Goal: Entertainment & Leisure: Consume media (video, audio)

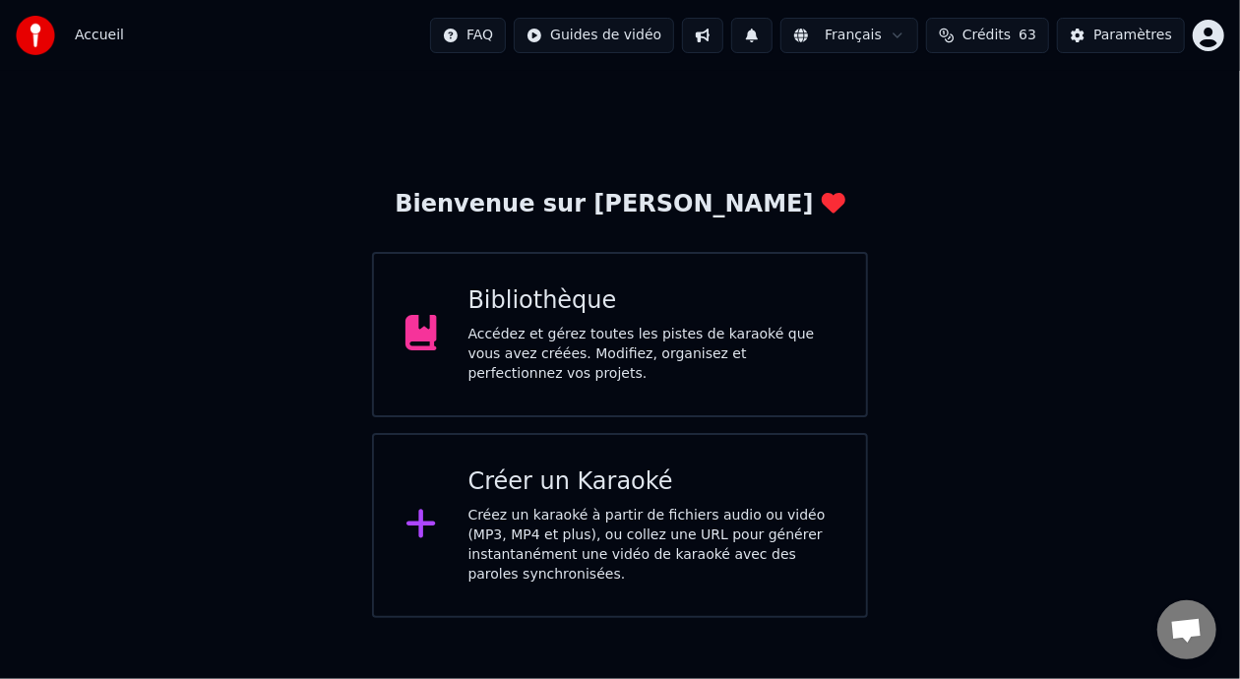
click at [662, 337] on div "Accédez et gérez toutes les pistes de karaoké que vous avez créées. Modifiez, o…" at bounding box center [651, 354] width 367 height 59
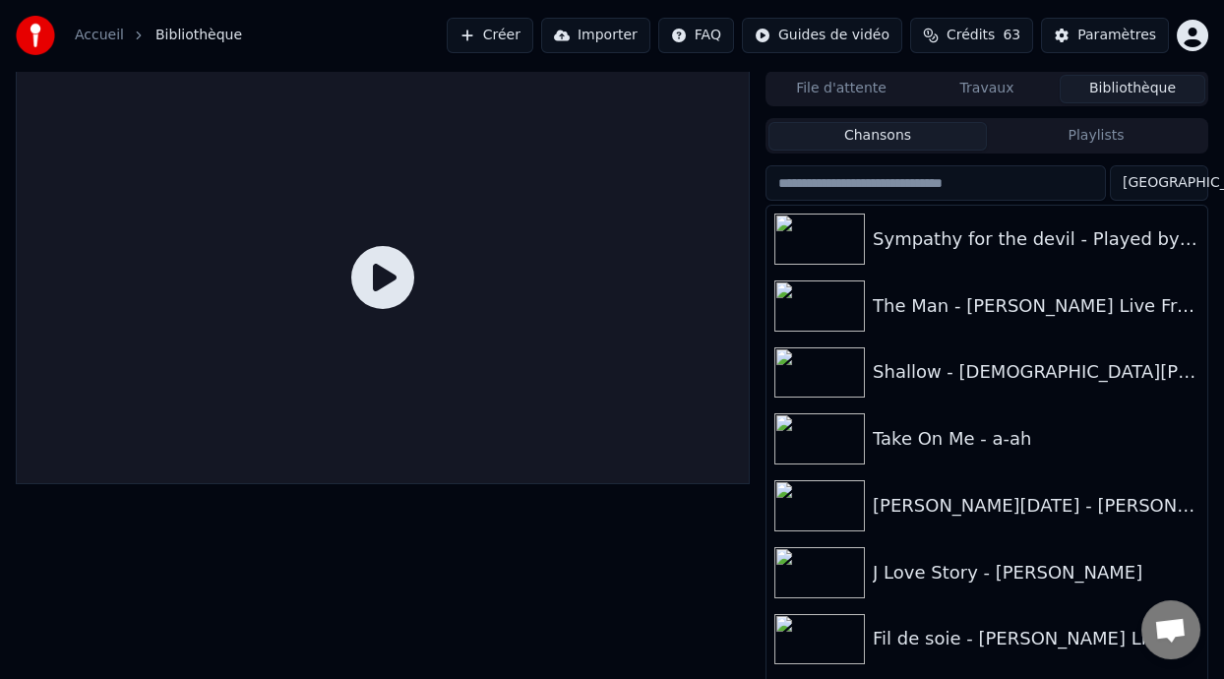
click at [1055, 134] on button "Playlists" at bounding box center [1096, 136] width 218 height 29
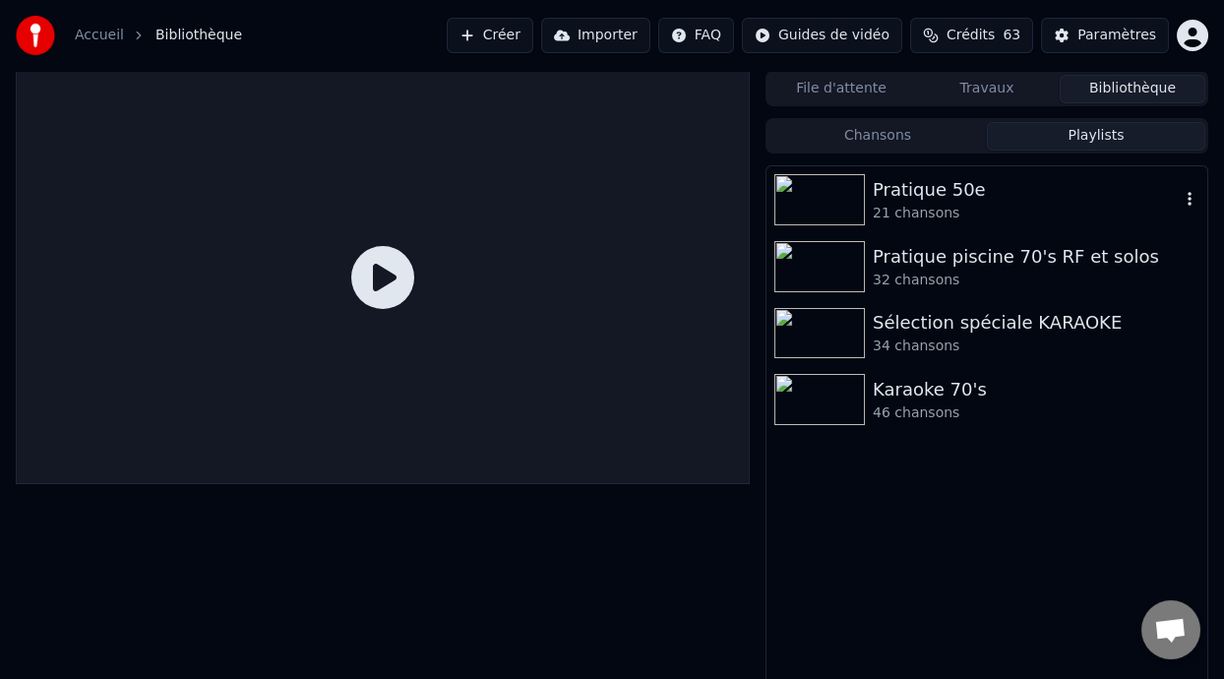
click at [898, 195] on div "Pratique 50e" at bounding box center [1026, 190] width 307 height 28
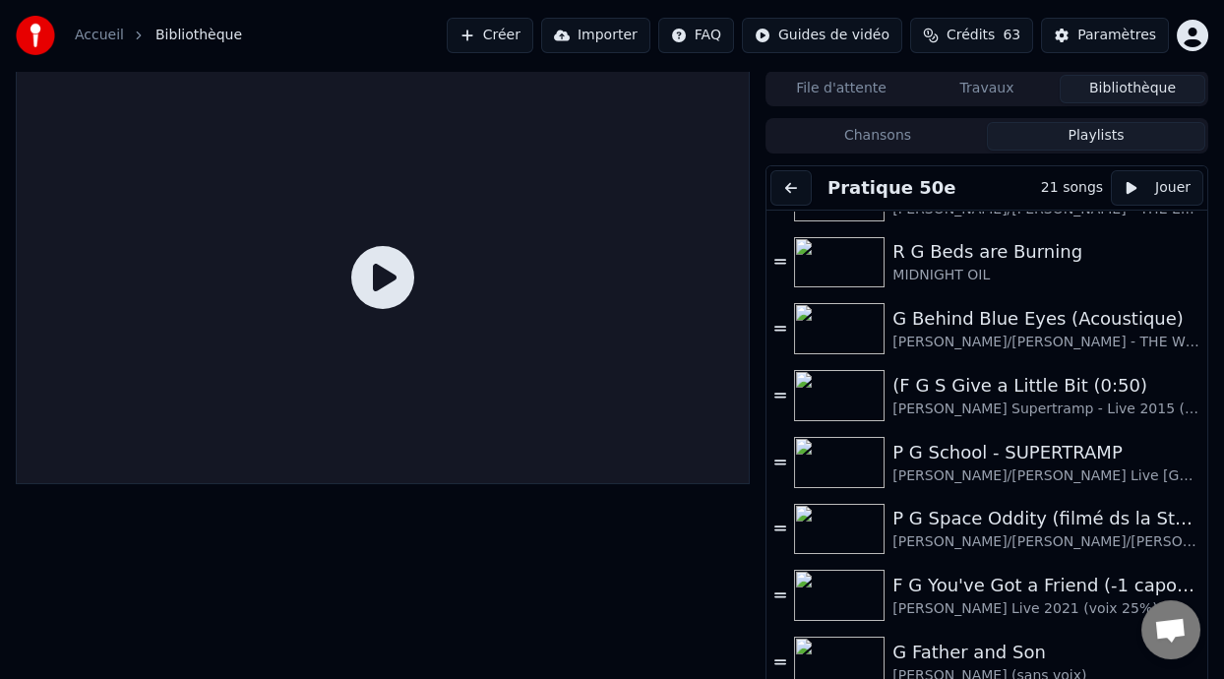
scroll to position [659, 0]
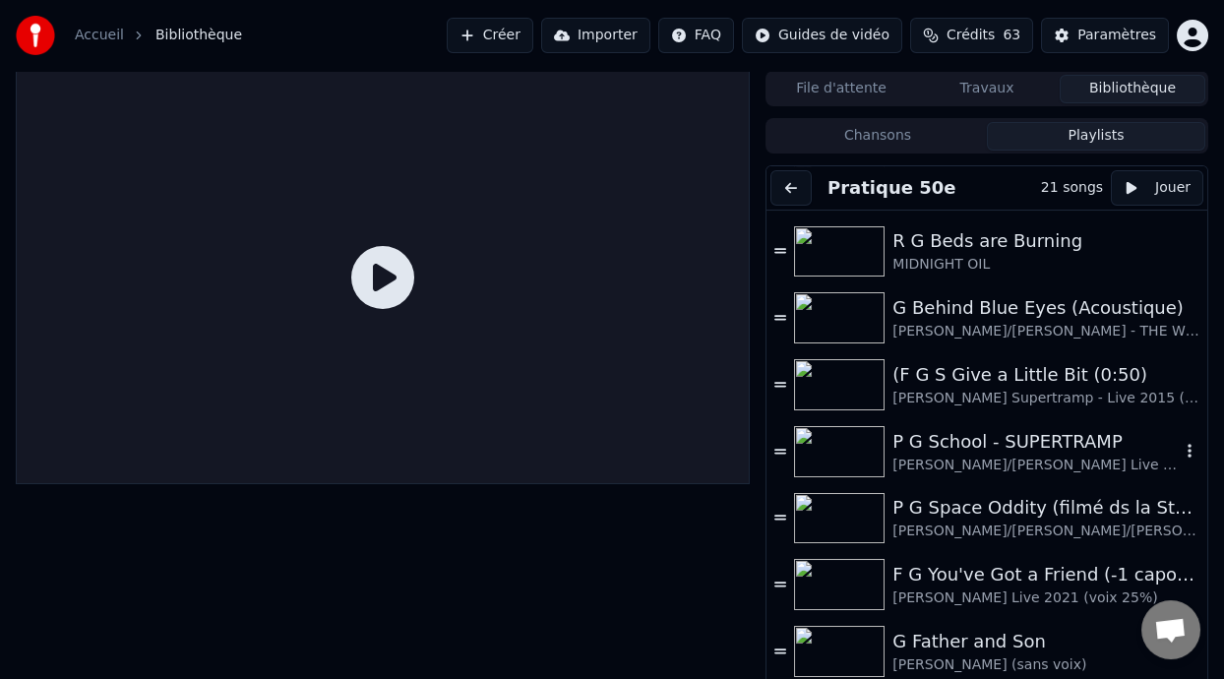
click at [1004, 437] on div "P G School - SUPERTRAMP" at bounding box center [1036, 442] width 287 height 28
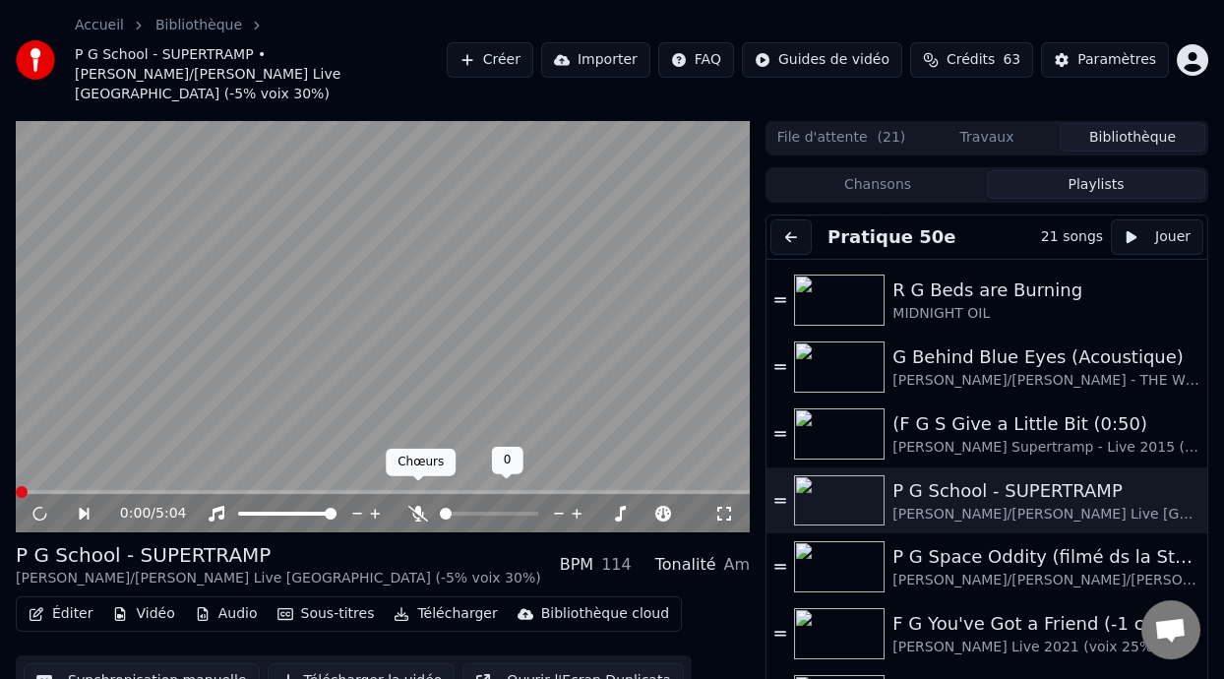
click at [419, 506] on icon at bounding box center [418, 514] width 20 height 16
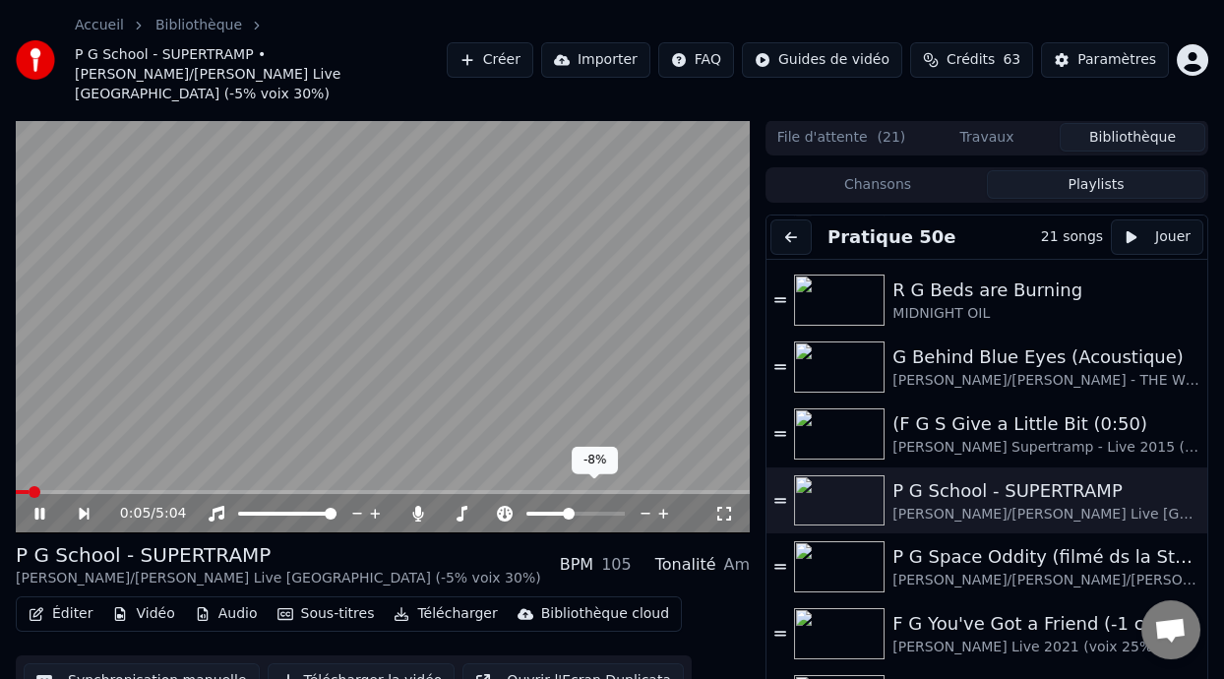
click at [567, 508] on span at bounding box center [569, 514] width 12 height 12
click at [570, 508] on span at bounding box center [571, 514] width 12 height 12
click at [40, 506] on icon at bounding box center [53, 514] width 44 height 16
